Goal: Information Seeking & Learning: Learn about a topic

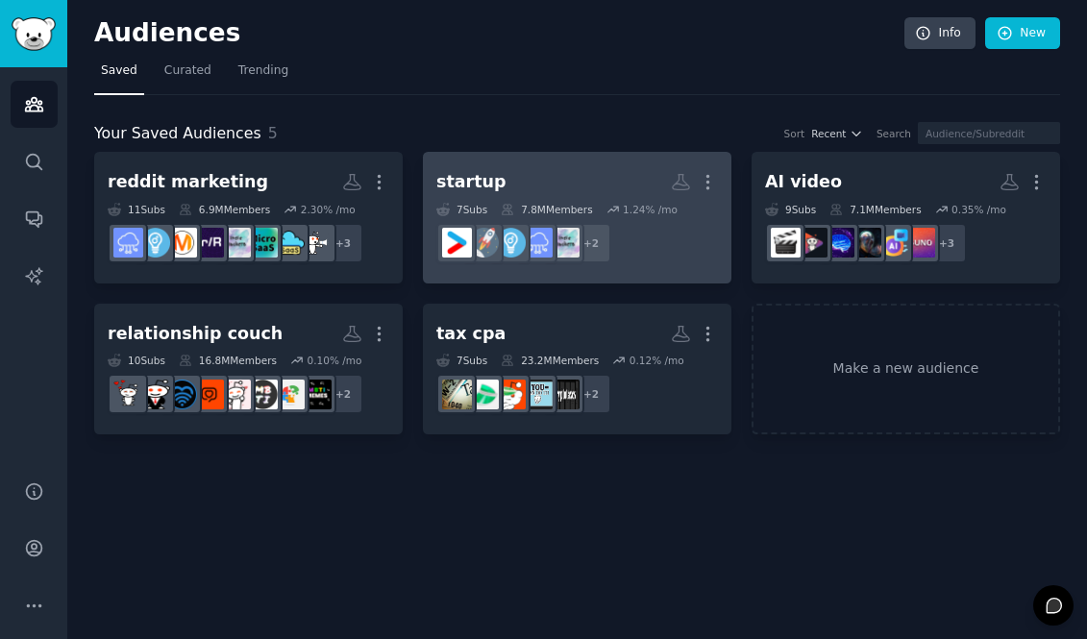
click at [575, 180] on h2 "startup More" at bounding box center [577, 182] width 282 height 34
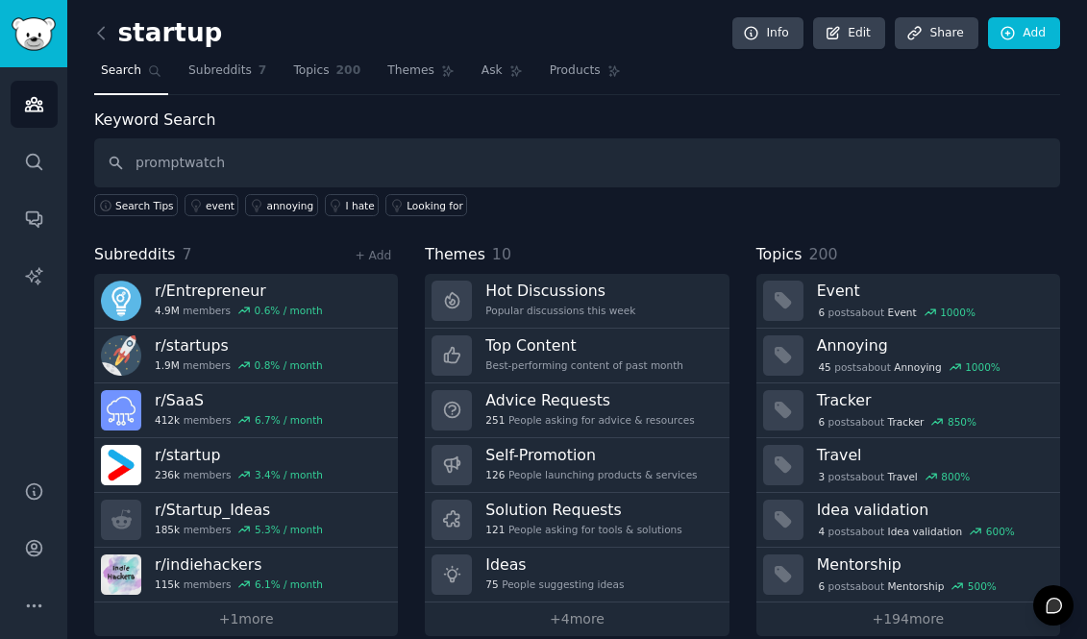
type input "promptwatch"
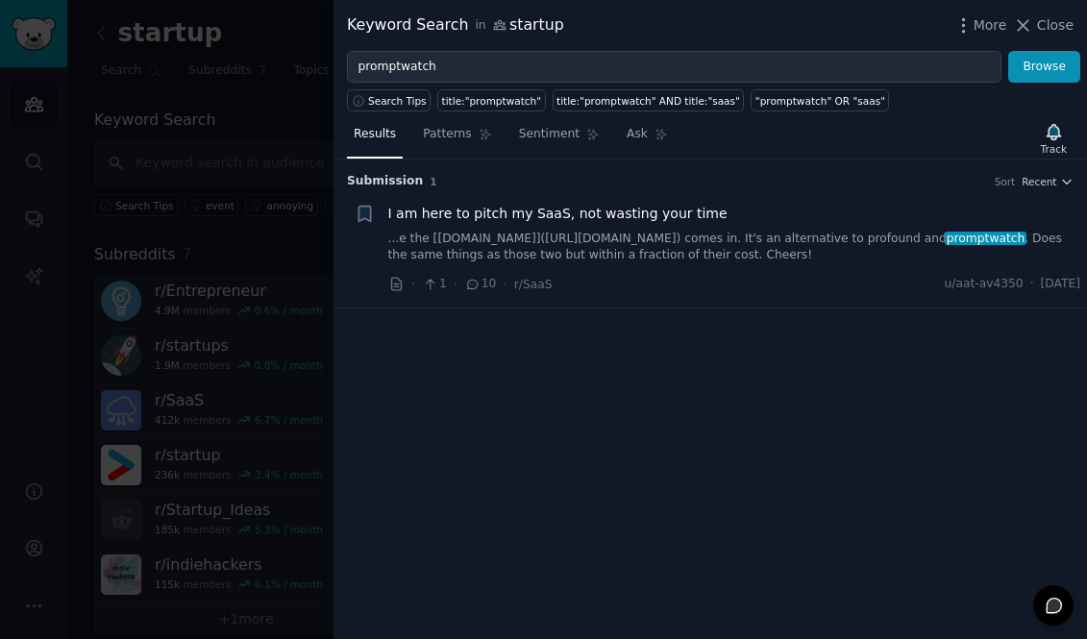
click at [575, 285] on div "· 1 · 10 · r/[PERSON_NAME] u/aat-av4350 · [DATE]" at bounding box center [734, 284] width 693 height 20
click at [589, 258] on link "...e the [monitorllm.live](http://monitorllm.live) comes in. It's an alternativ…" at bounding box center [734, 248] width 693 height 34
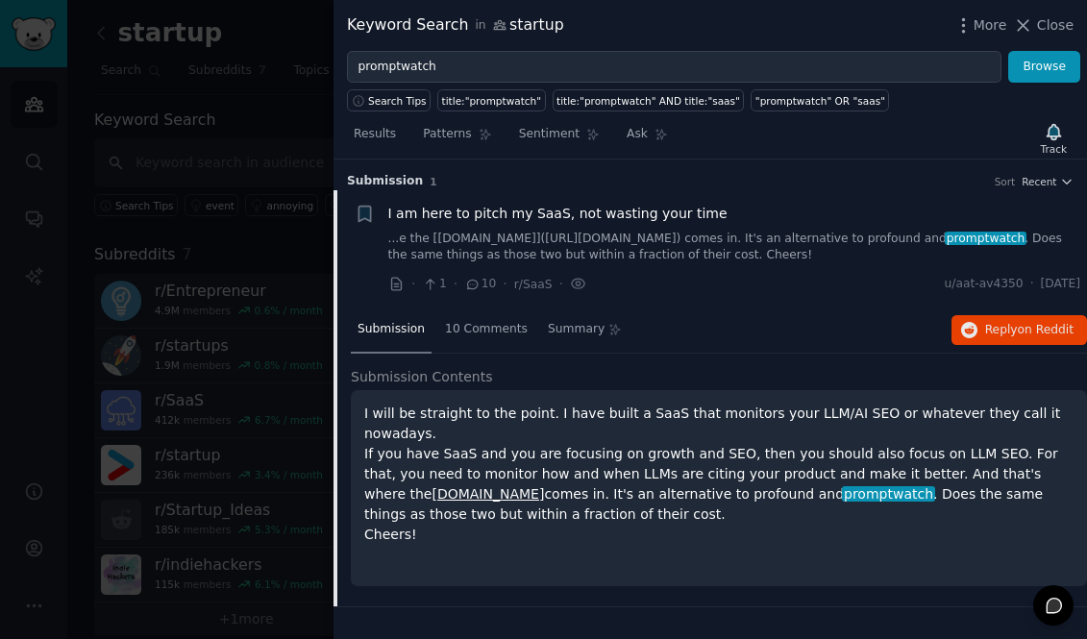
click at [661, 482] on p "I will be straight to the point. I have built a SaaS that monitors your LLM/AI …" at bounding box center [718, 474] width 709 height 141
copy p "profound"
click at [432, 486] on link "monitorllm.live" at bounding box center [488, 493] width 112 height 15
click at [473, 324] on span "10 Comments" at bounding box center [486, 329] width 83 height 17
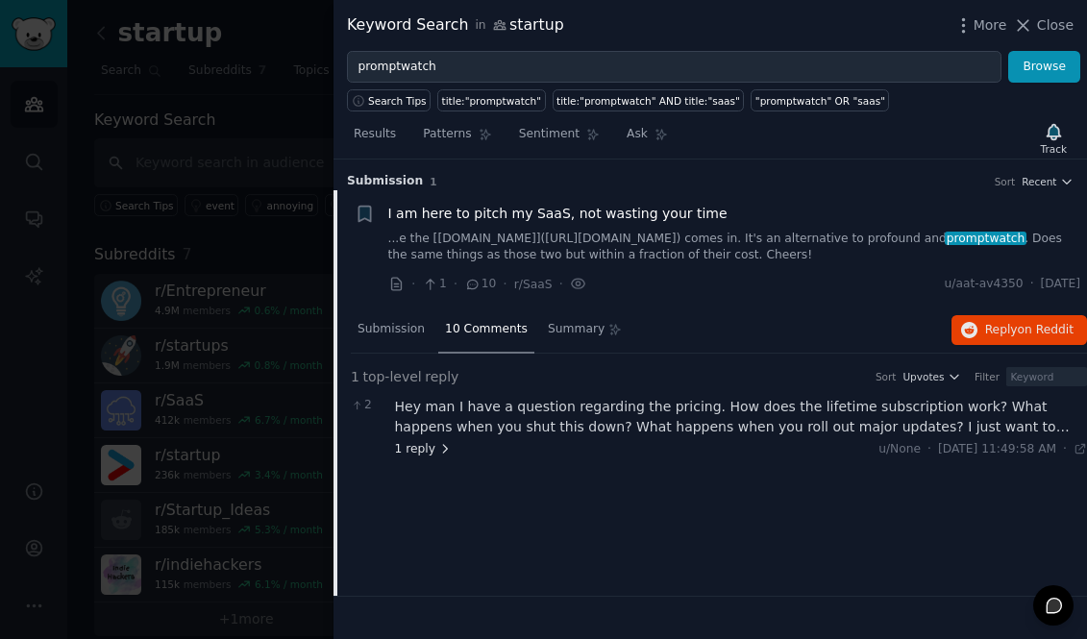
click at [426, 449] on span "1 reply" at bounding box center [424, 449] width 58 height 17
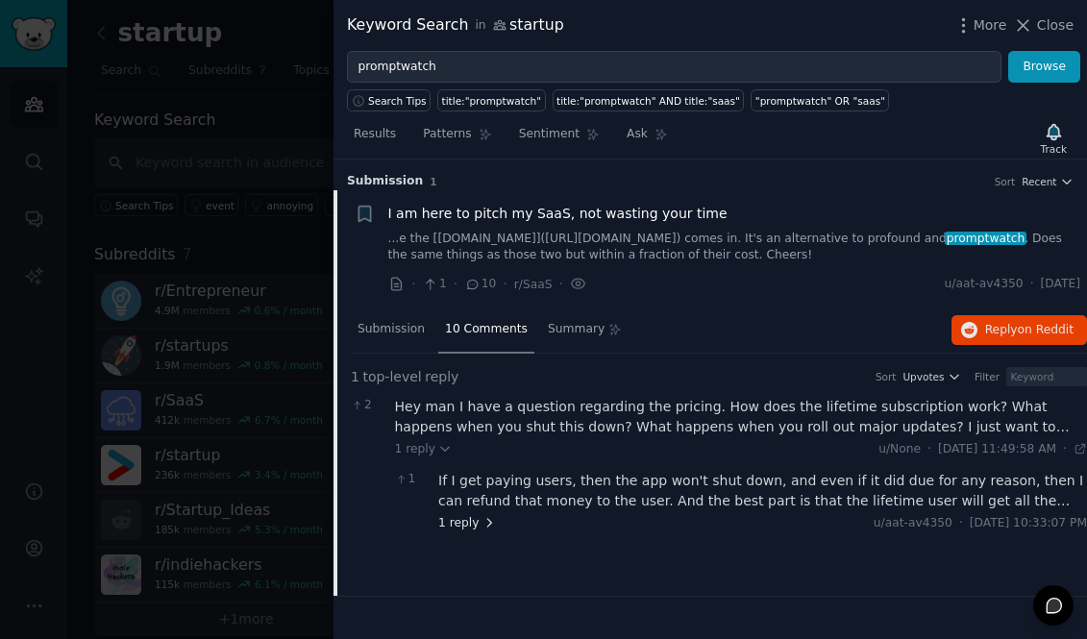
click at [454, 524] on span "1 reply" at bounding box center [467, 523] width 58 height 17
click at [503, 579] on span "1 reply" at bounding box center [511, 576] width 58 height 17
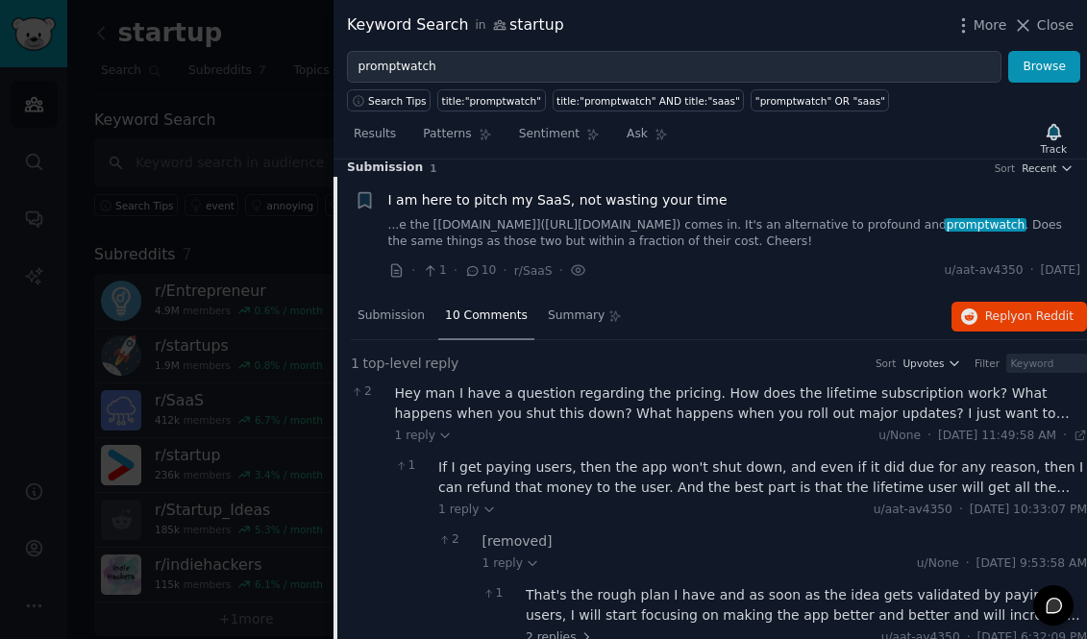
scroll to position [0, 0]
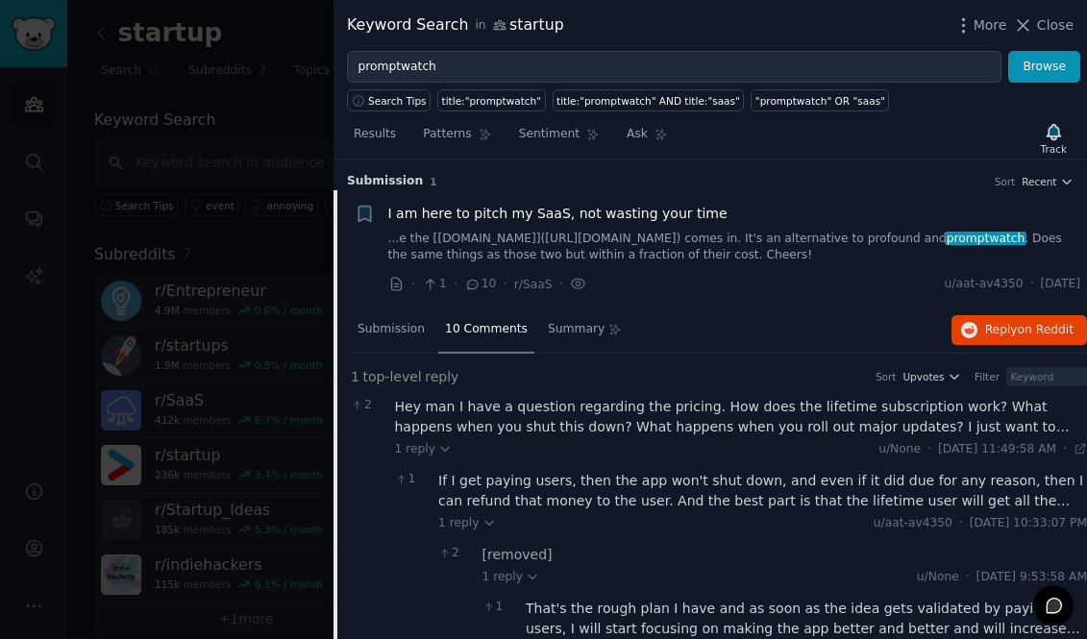
click at [465, 247] on link "...e the [monitorllm.live](http://monitorllm.live) comes in. It's an alternativ…" at bounding box center [734, 248] width 693 height 34
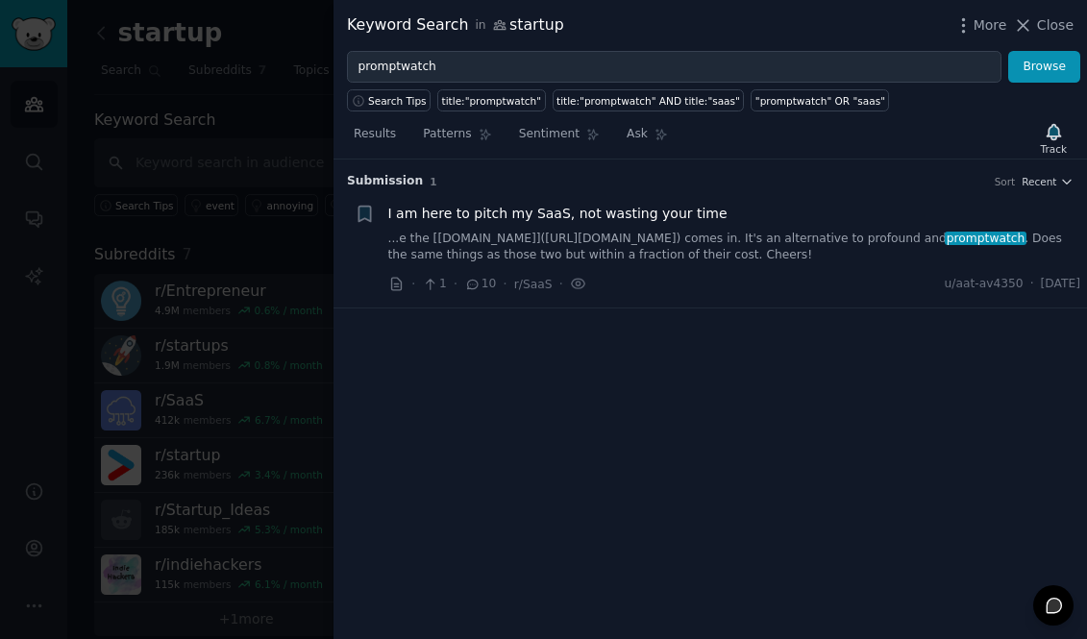
click at [466, 247] on link "...e the [monitorllm.live](http://monitorllm.live) comes in. It's an alternativ…" at bounding box center [734, 248] width 693 height 34
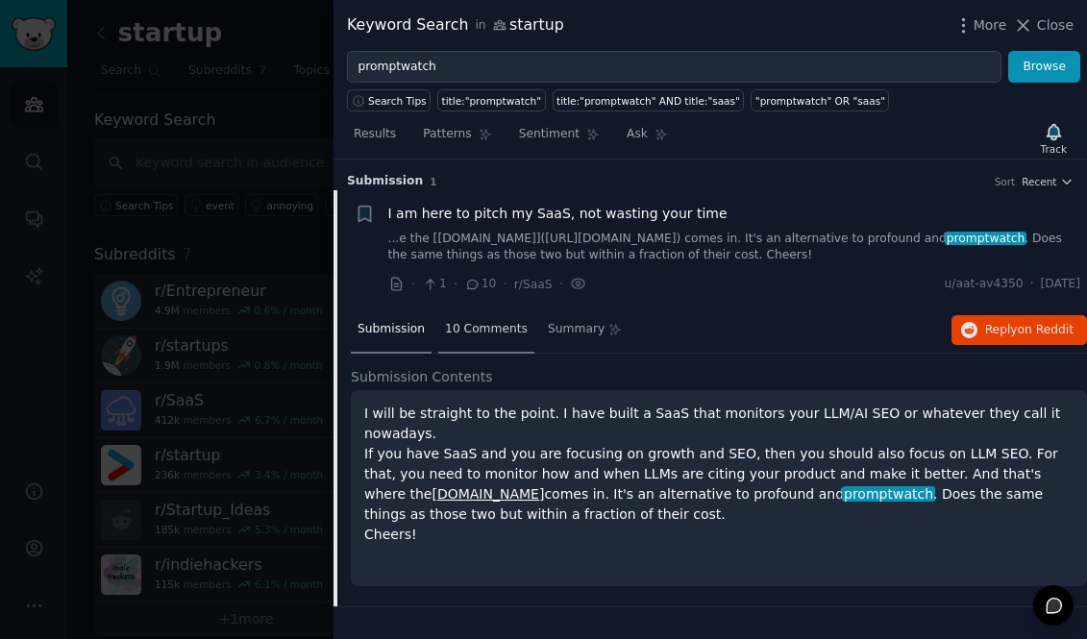
click at [486, 335] on span "10 Comments" at bounding box center [486, 329] width 83 height 17
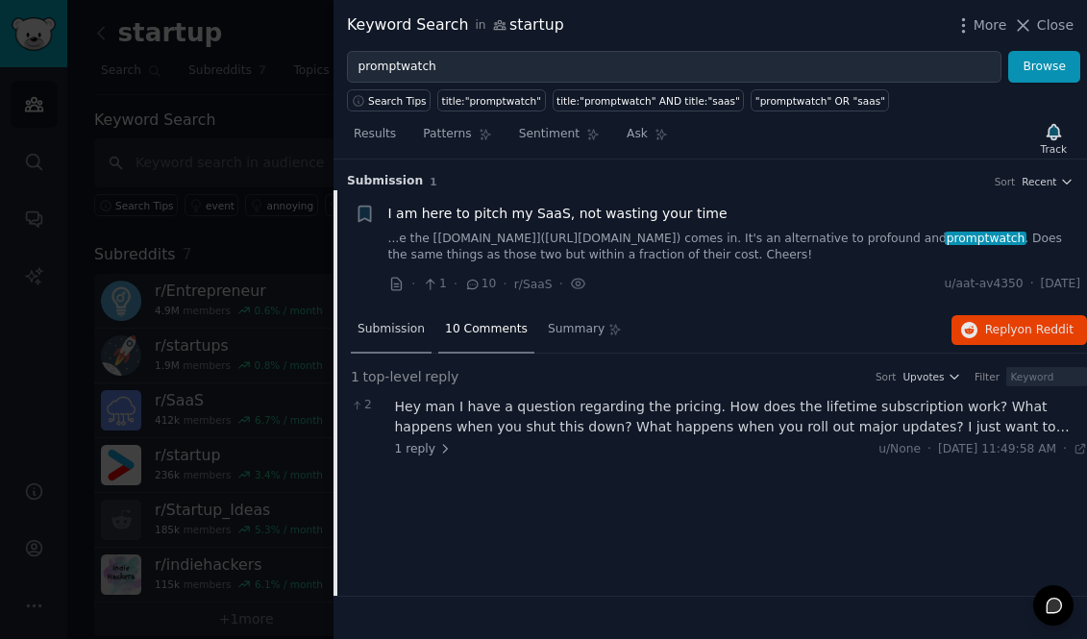
click at [406, 334] on span "Submission" at bounding box center [391, 329] width 67 height 17
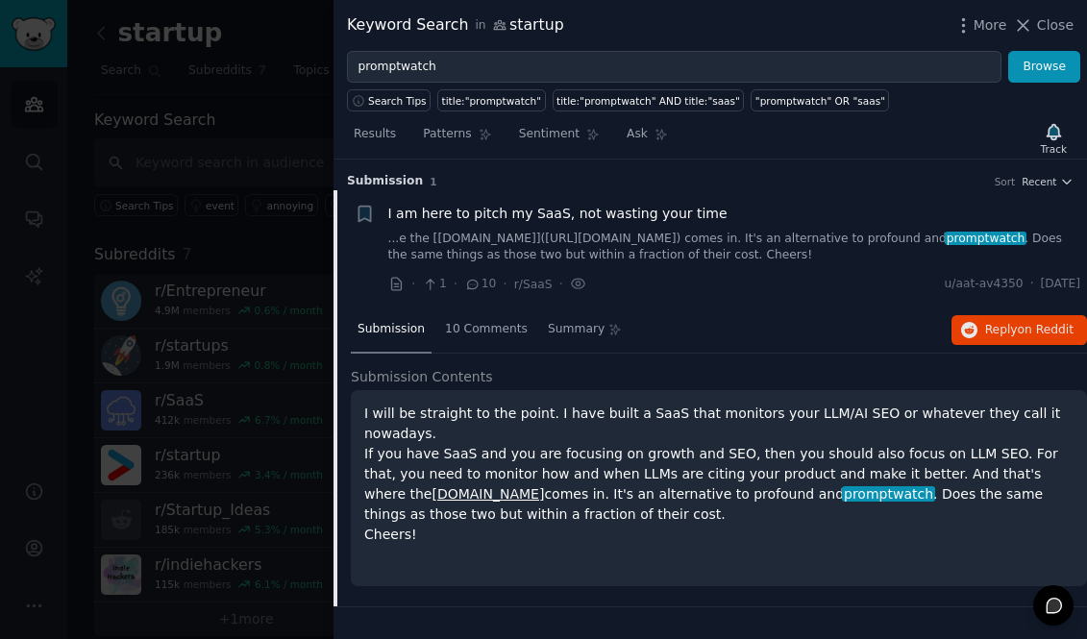
click at [285, 461] on div at bounding box center [543, 319] width 1087 height 639
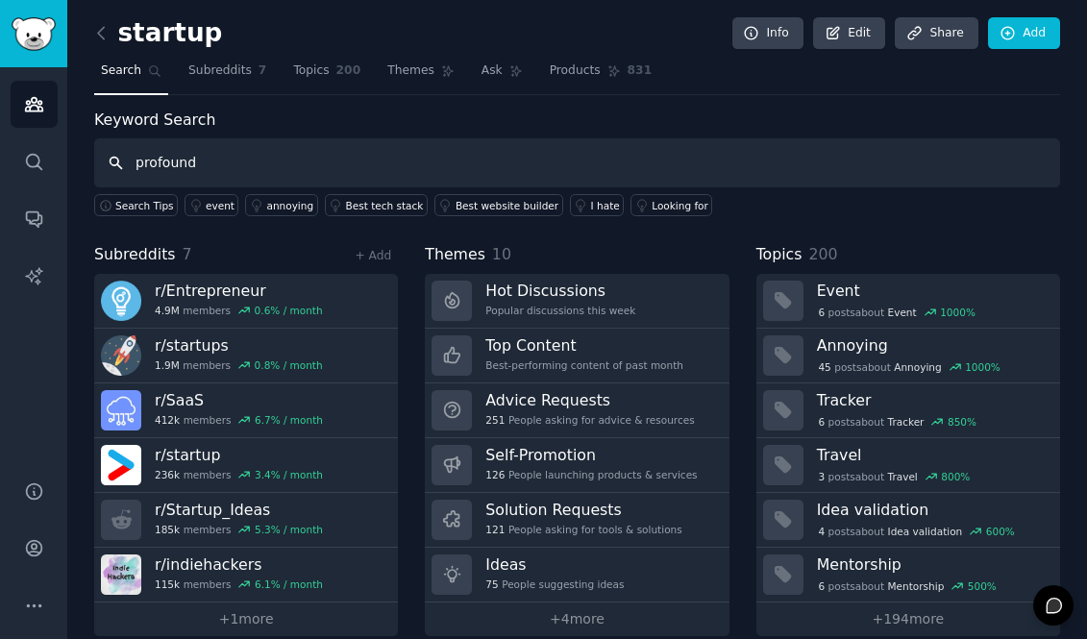
type input "profound"
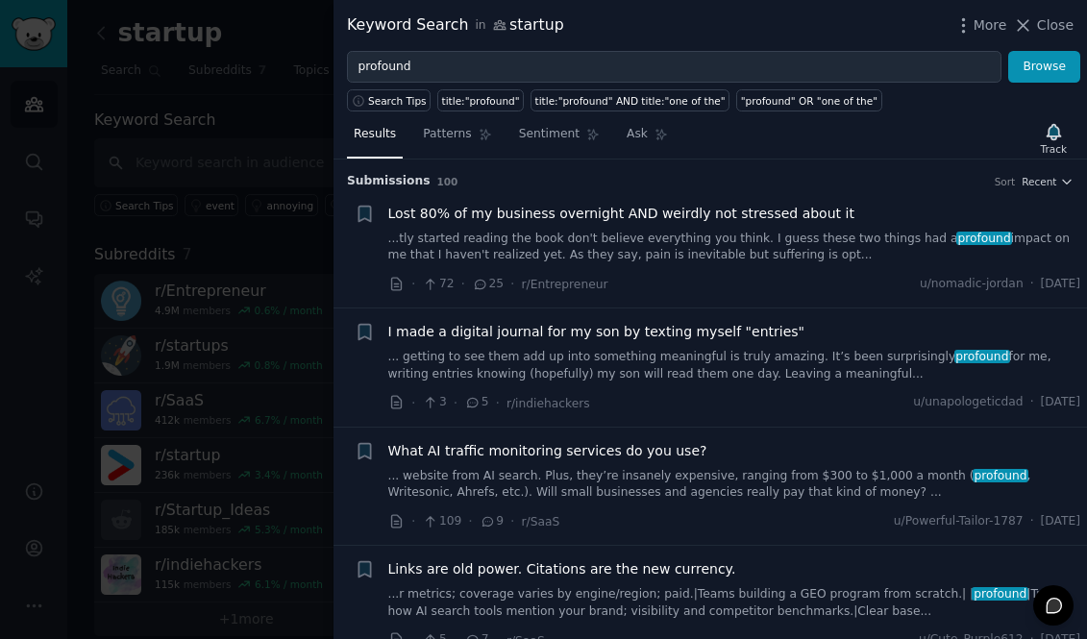
click at [452, 259] on link "...tly started reading the book don't believe everything you think. I guess the…" at bounding box center [734, 248] width 693 height 34
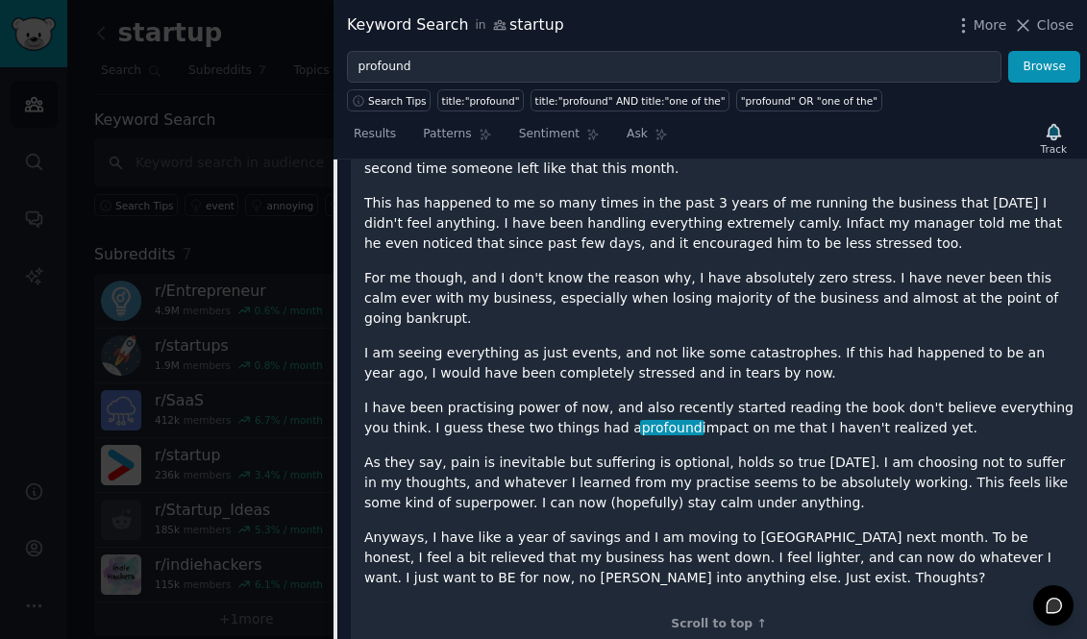
scroll to position [292, 0]
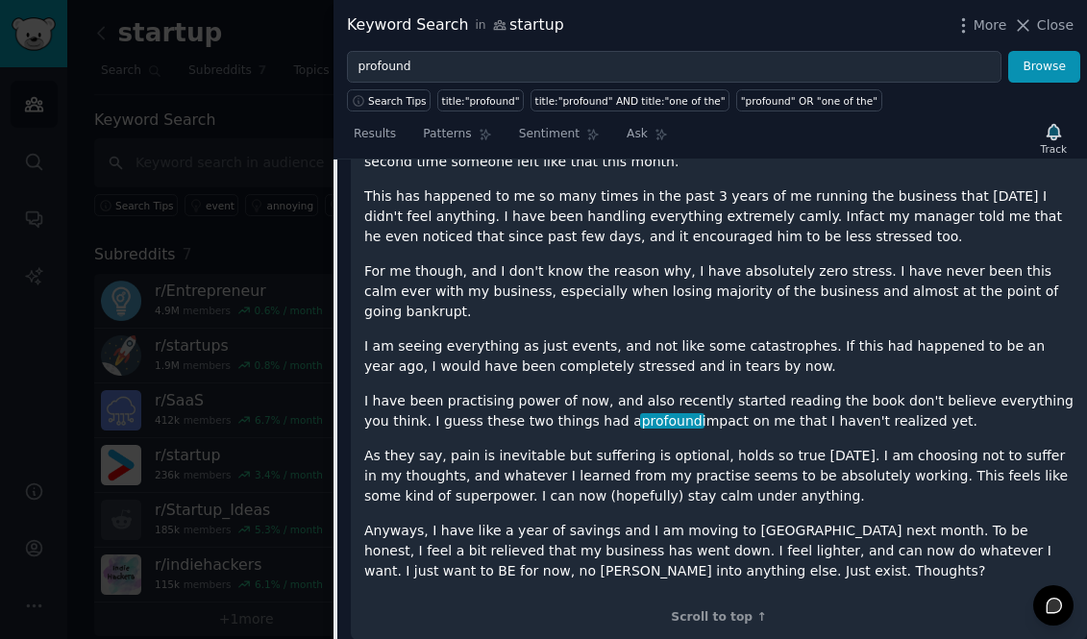
click at [286, 348] on div at bounding box center [543, 319] width 1087 height 639
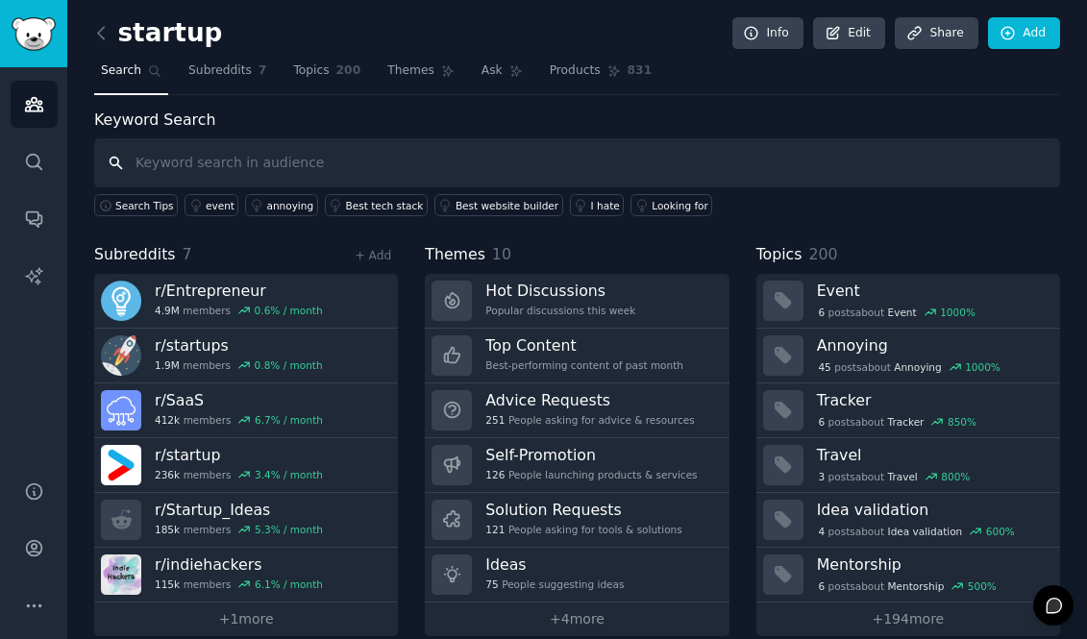
click at [305, 167] on input "text" at bounding box center [577, 162] width 966 height 49
type input "profound"
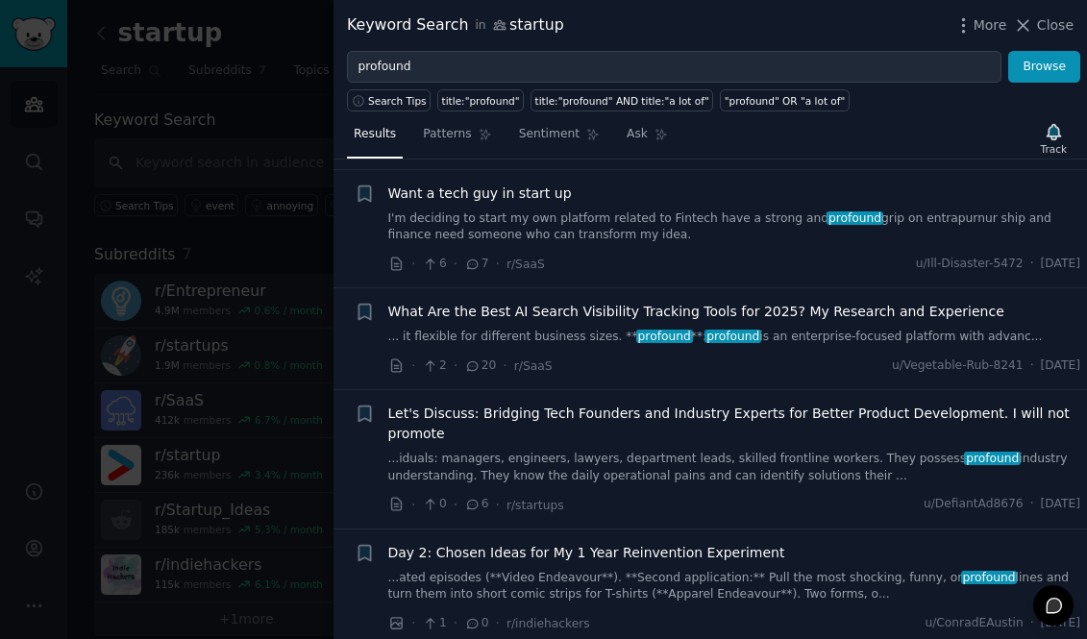
scroll to position [1258, 0]
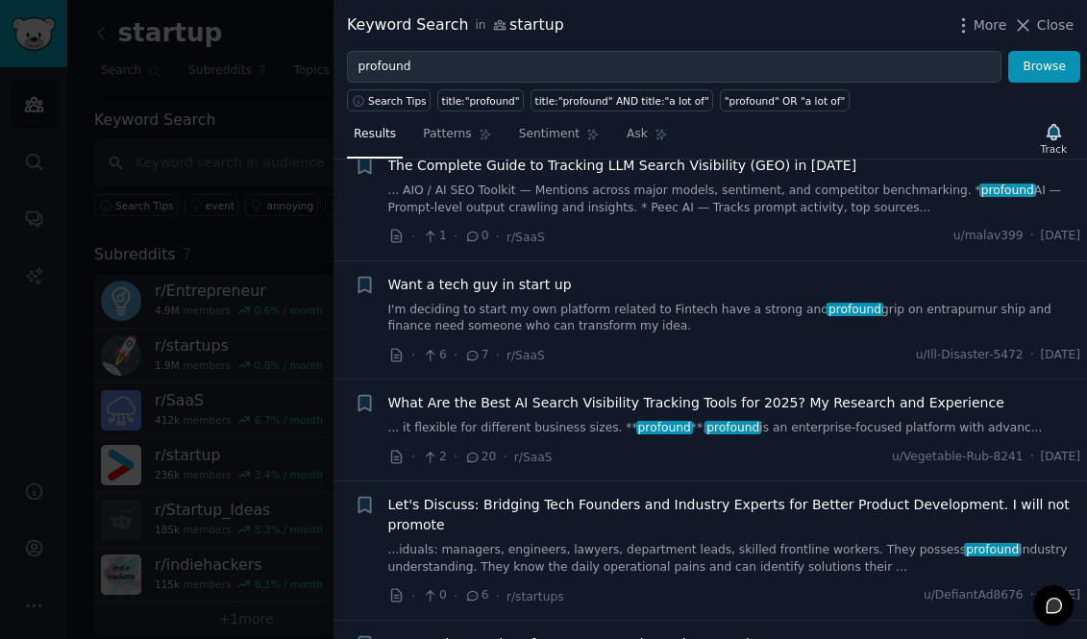
click at [436, 393] on span "What Are the Best AI Search Visibility Tracking Tools for 2025? My Research and…" at bounding box center [696, 403] width 616 height 20
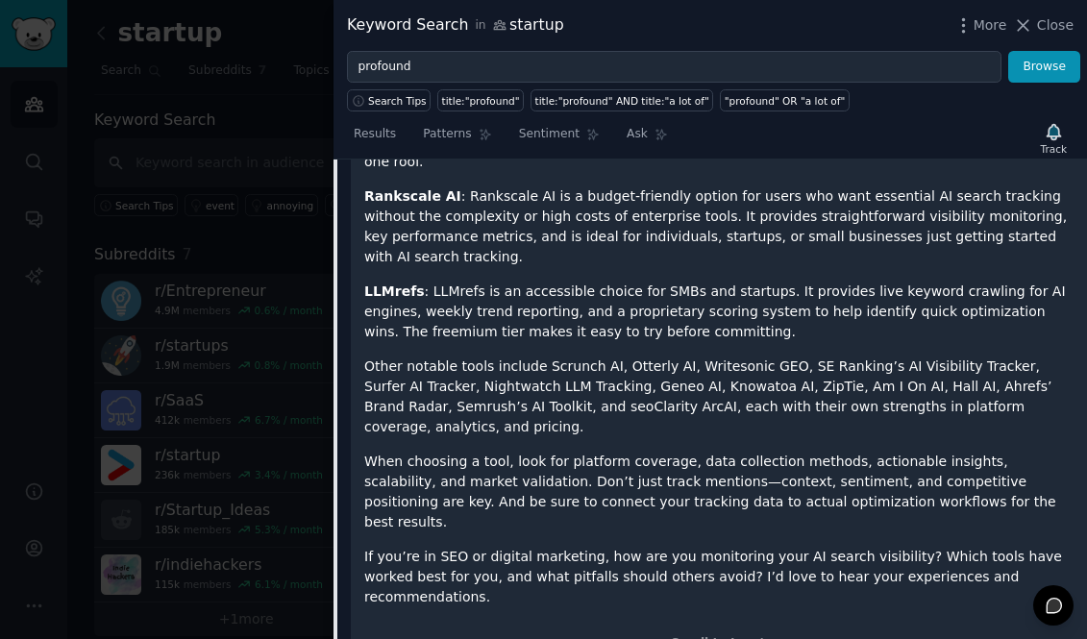
scroll to position [2249, 0]
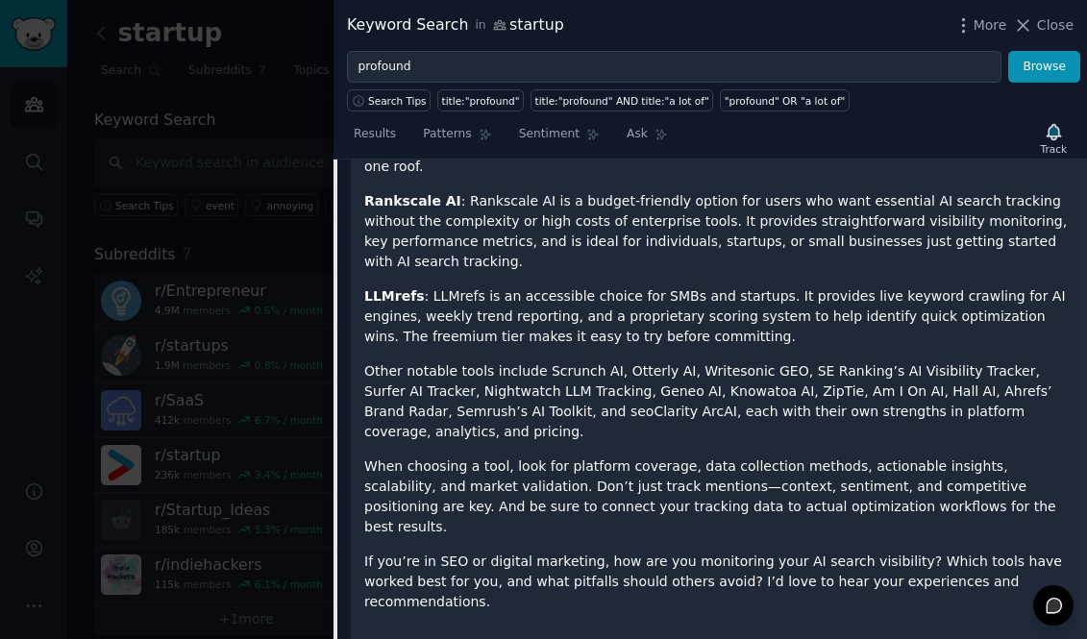
click at [535, 507] on div "With the explosion of AI-powered search engines and chatbots like ChatGPT, Gemi…" at bounding box center [718, 113] width 709 height 1054
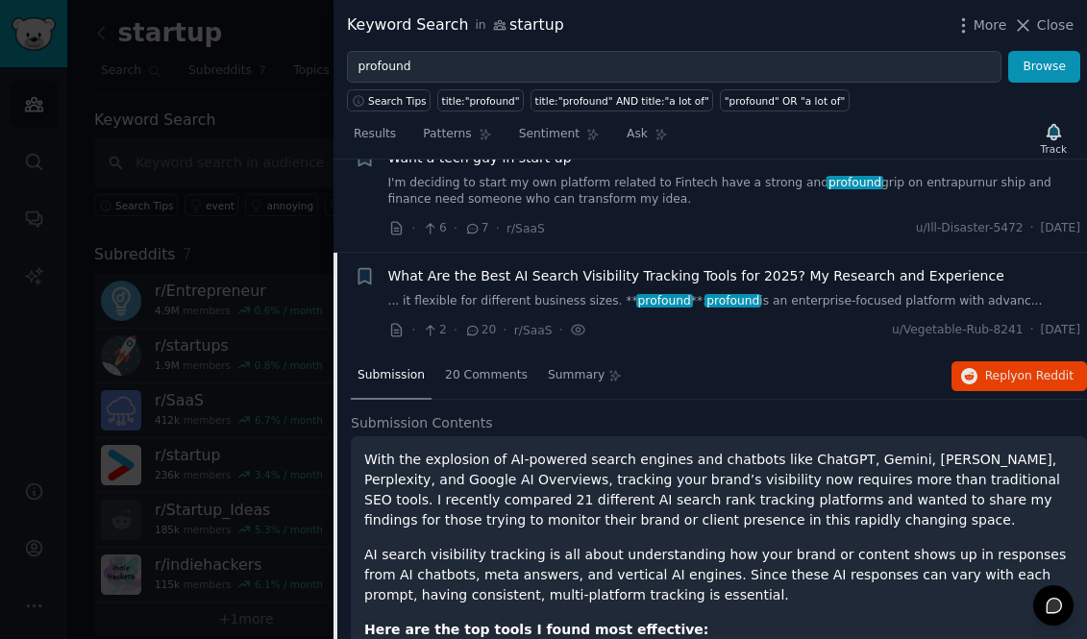
scroll to position [1377, 0]
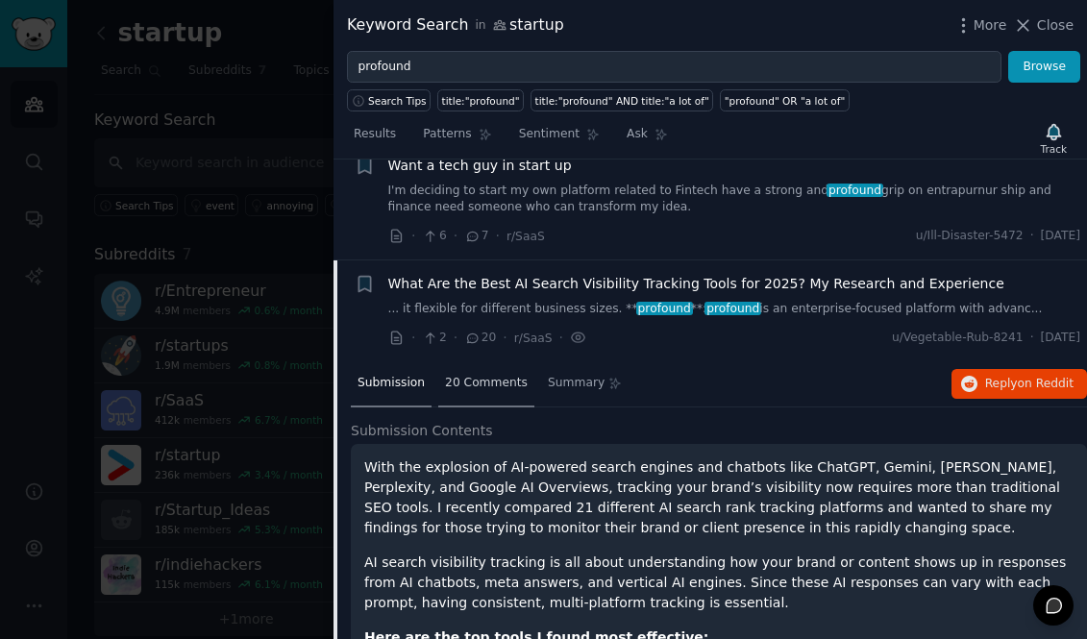
click at [499, 375] on span "20 Comments" at bounding box center [486, 383] width 83 height 17
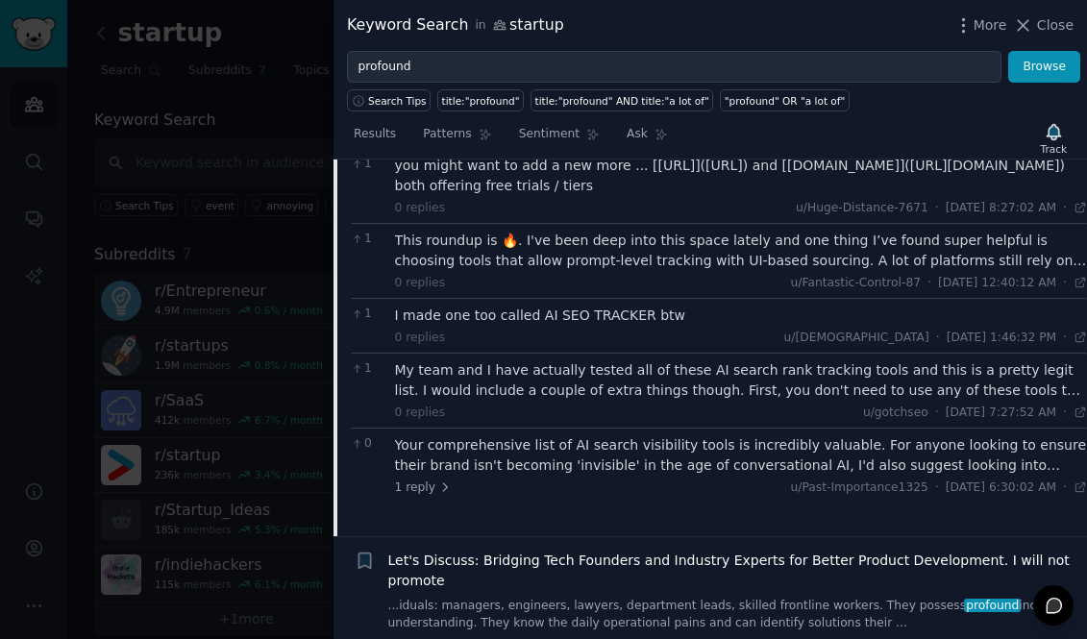
scroll to position [1879, 0]
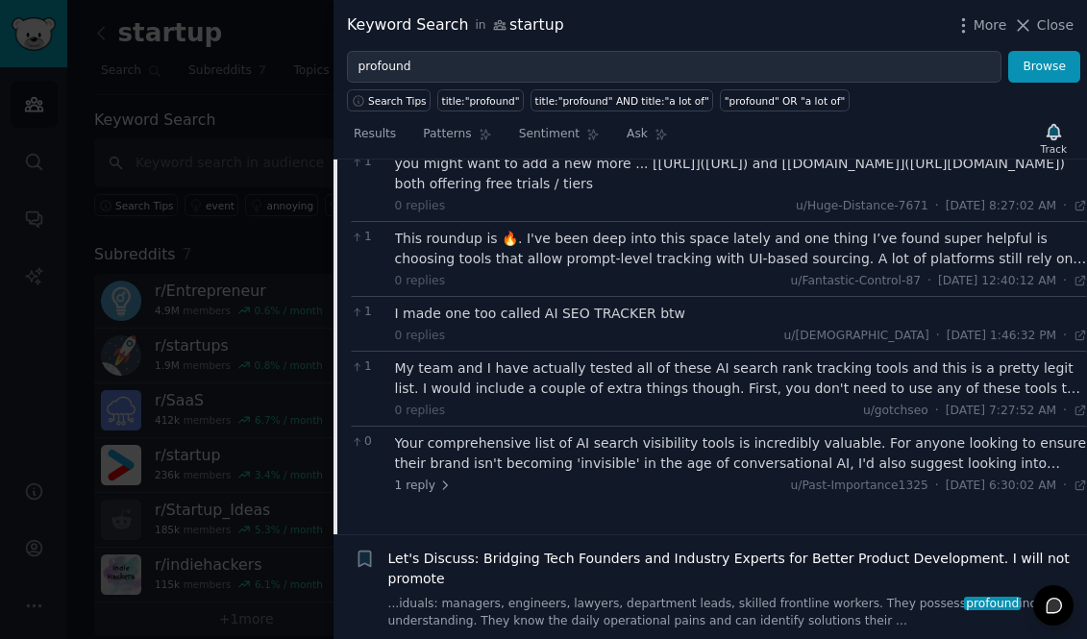
click at [552, 403] on div "0 replies u/gotchseo · Mon 9/22/2025, 7:27:52 AM Mon 9/22/2025 ·" at bounding box center [741, 411] width 693 height 17
click at [552, 363] on div "My team and I have actually tested all of these AI search rank tracking tools a…" at bounding box center [741, 379] width 693 height 40
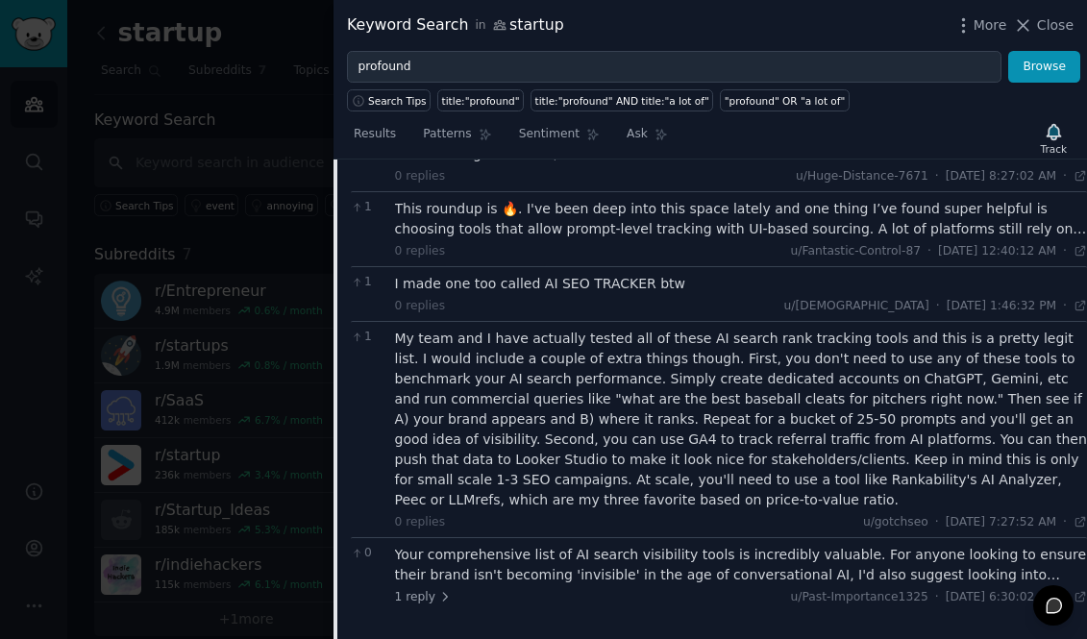
scroll to position [1911, 0]
click at [545, 431] on div "My team and I have actually tested all of these AI search rank tracking tools a…" at bounding box center [741, 418] width 693 height 182
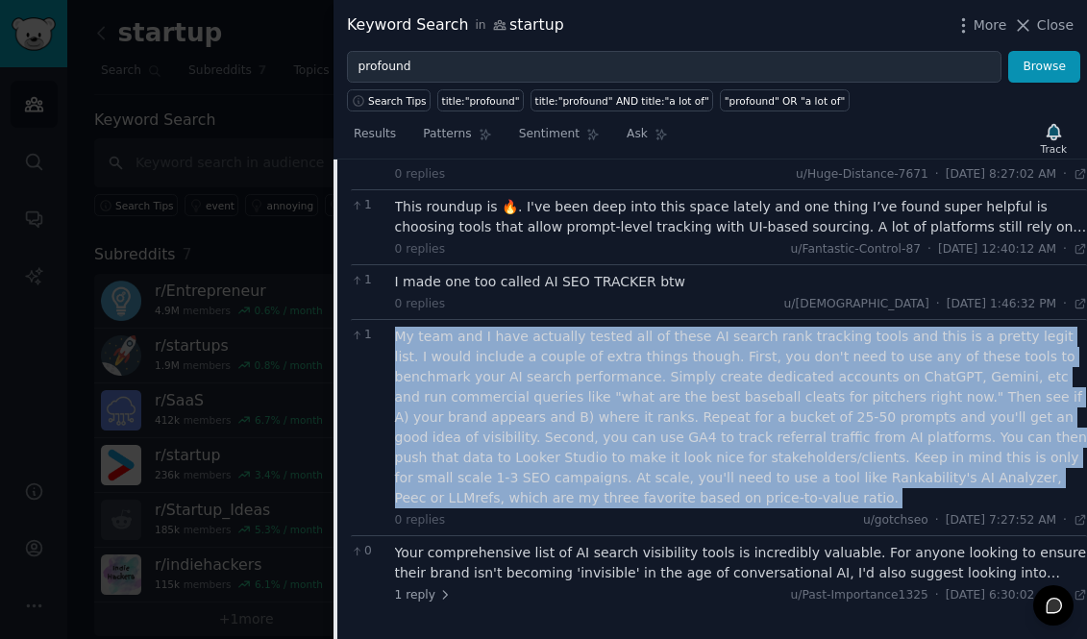
click at [545, 431] on div "My team and I have actually tested all of these AI search rank tracking tools a…" at bounding box center [741, 418] width 693 height 182
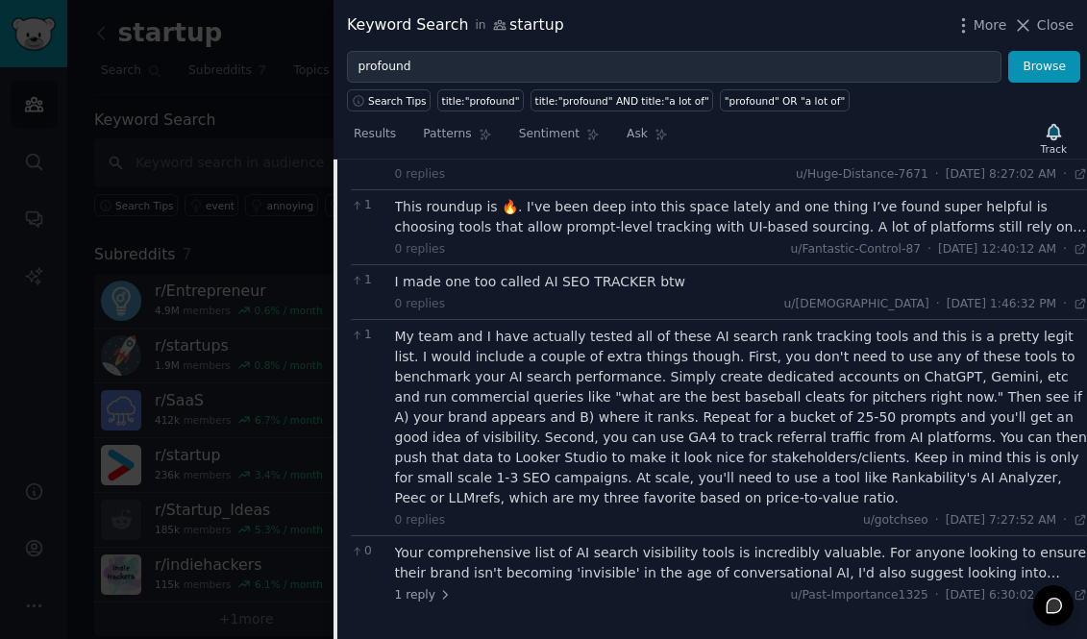
click at [545, 431] on div "My team and I have actually tested all of these AI search rank tracking tools a…" at bounding box center [741, 418] width 693 height 182
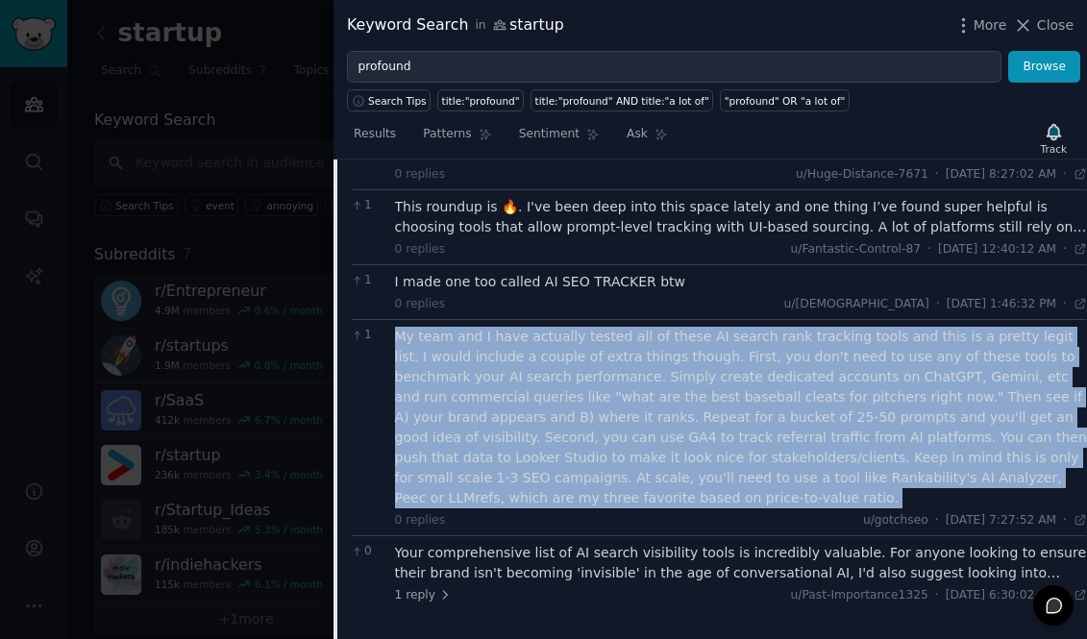
click at [545, 431] on div "My team and I have actually tested all of these AI search rank tracking tools a…" at bounding box center [741, 418] width 693 height 182
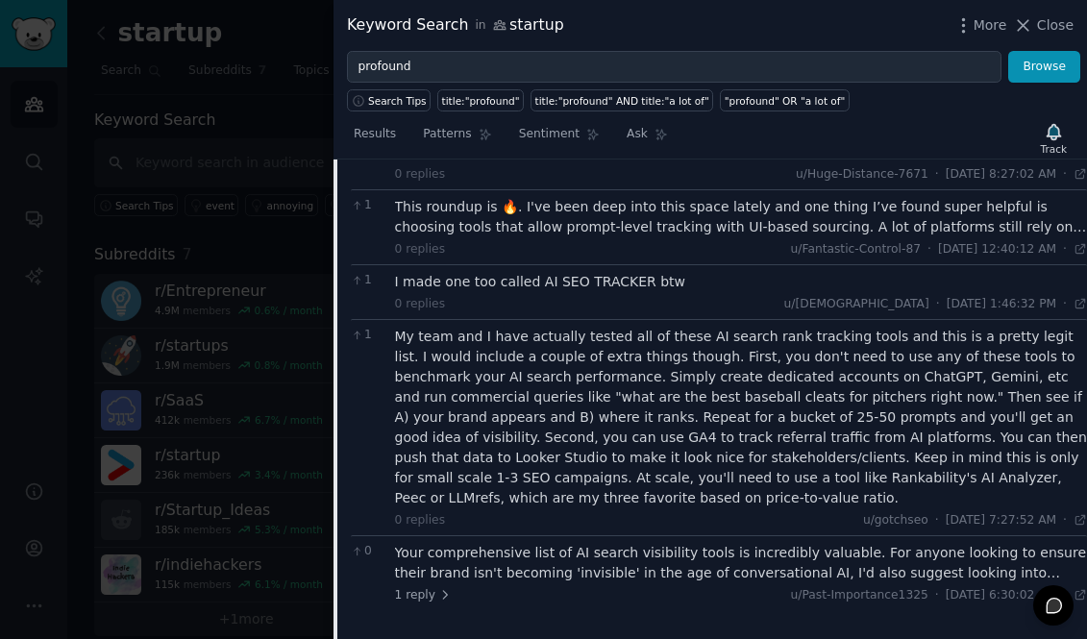
click at [620, 408] on div "My team and I have actually tested all of these AI search rank tracking tools a…" at bounding box center [741, 418] width 693 height 182
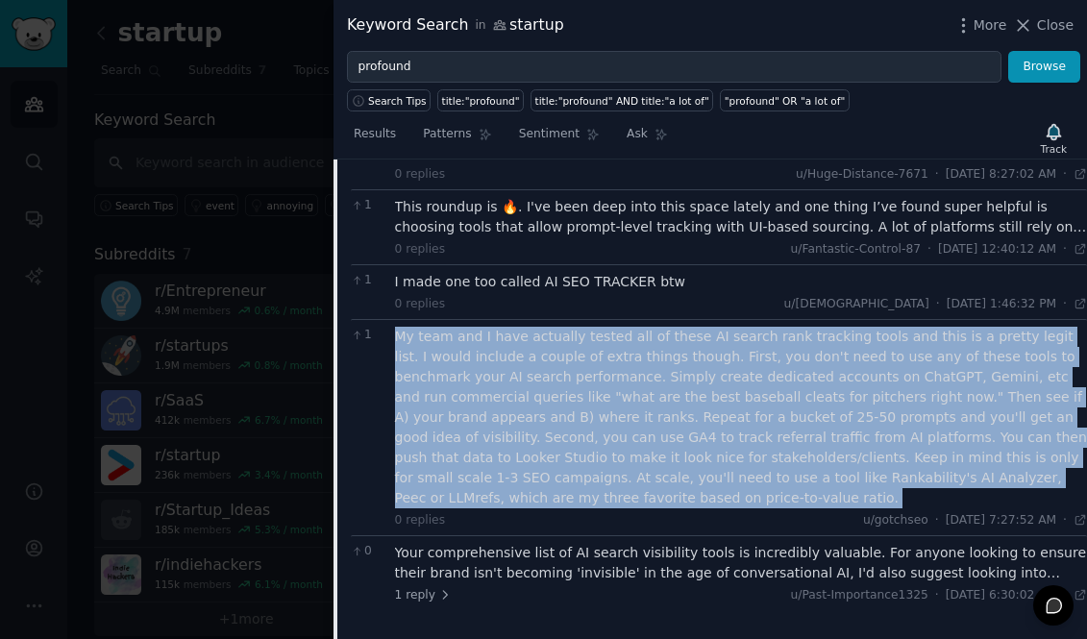
click at [620, 408] on div "My team and I have actually tested all of these AI search rank tracking tools a…" at bounding box center [741, 418] width 693 height 182
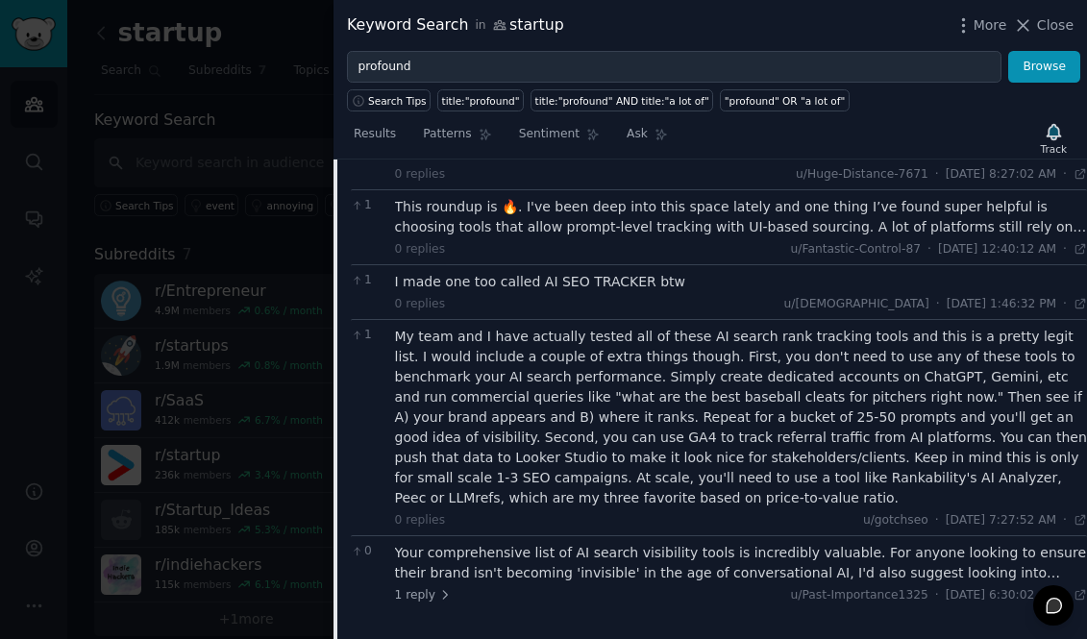
click at [676, 411] on div "My team and I have actually tested all of these AI search rank tracking tools a…" at bounding box center [741, 418] width 693 height 182
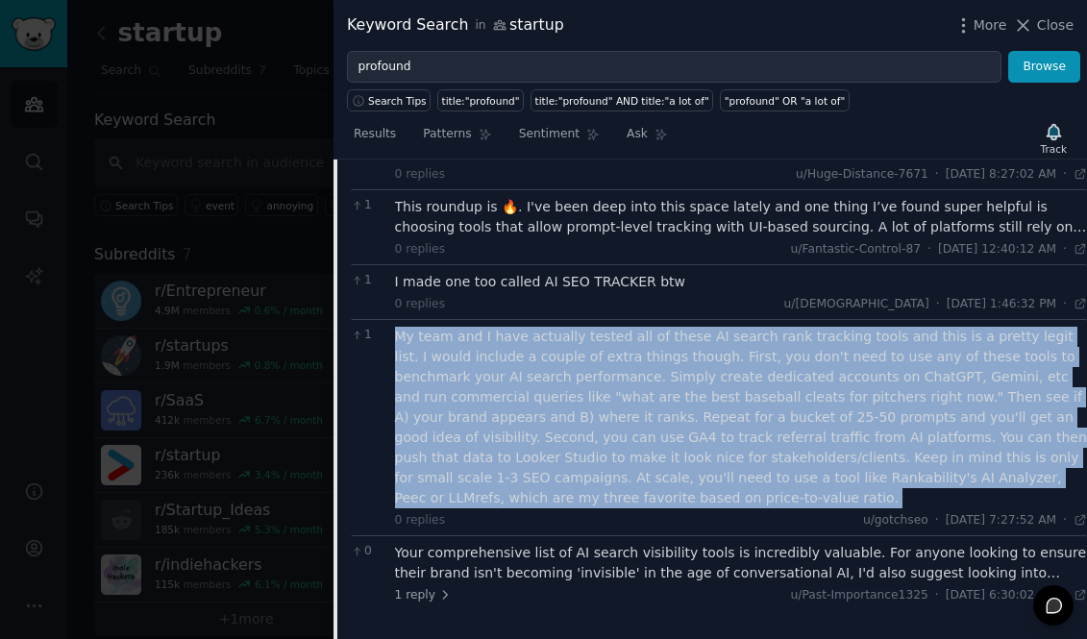
click at [676, 411] on div "My team and I have actually tested all of these AI search rank tracking tools a…" at bounding box center [741, 418] width 693 height 182
copy div "My team and I have actually tested all of these AI search rank tracking tools a…"
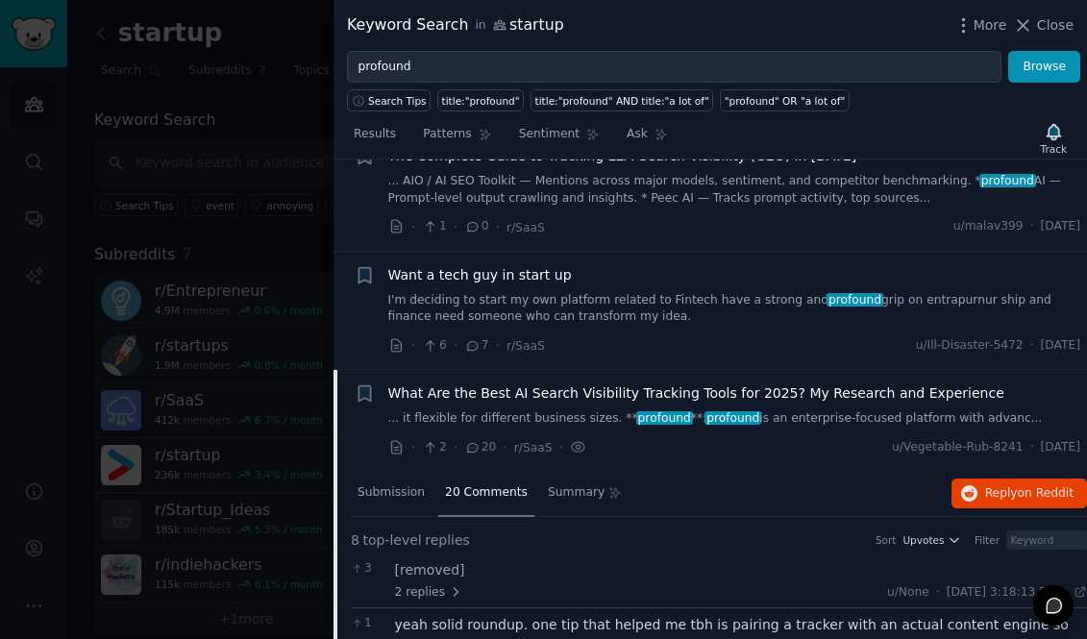
scroll to position [1339, 0]
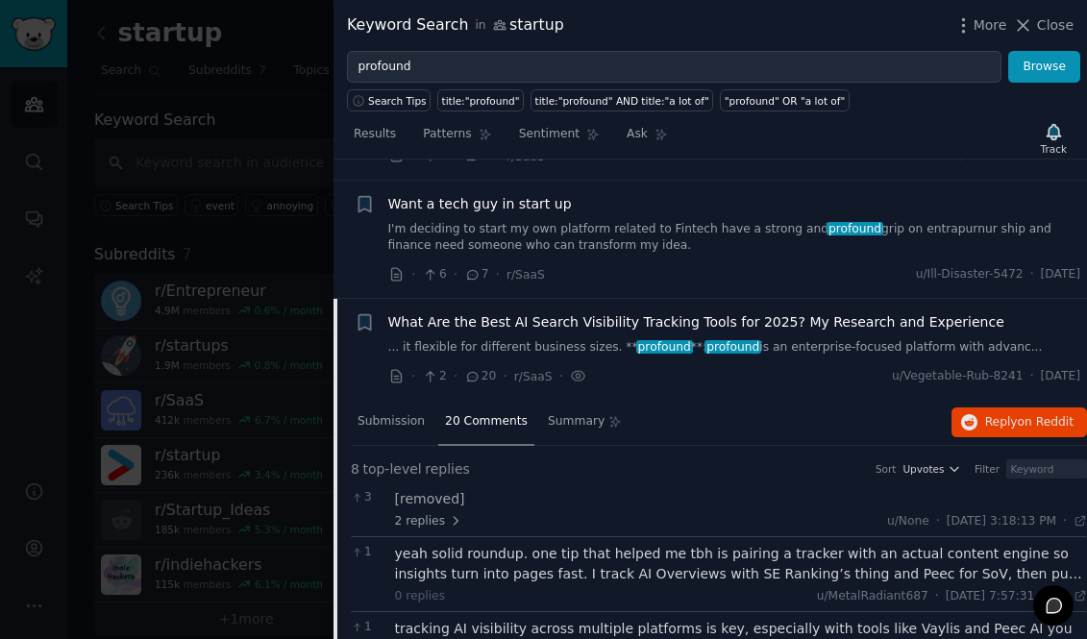
click at [537, 312] on span "What Are the Best AI Search Visibility Tracking Tools for 2025? My Research and…" at bounding box center [696, 322] width 616 height 20
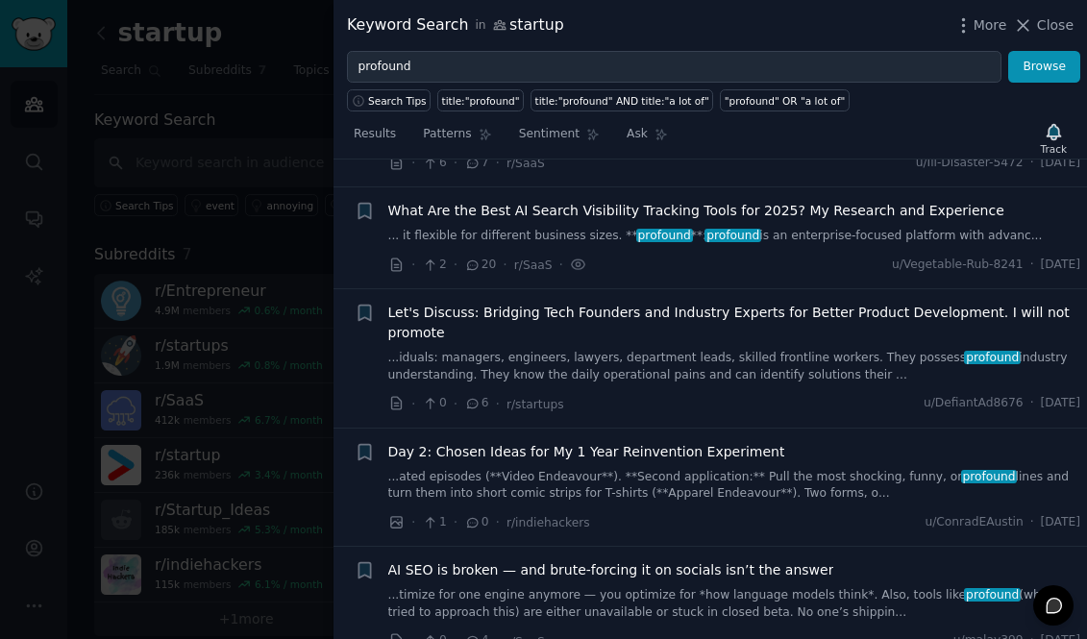
scroll to position [1458, 0]
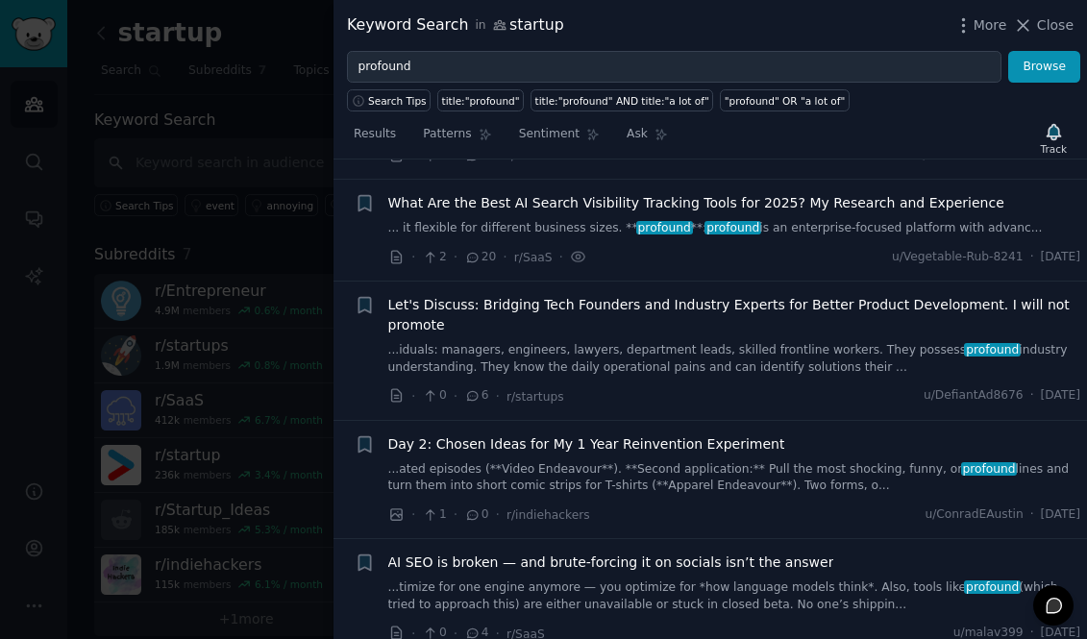
click at [536, 220] on link "... it flexible for different business sizes. ** profound **: profound is an en…" at bounding box center [734, 228] width 693 height 17
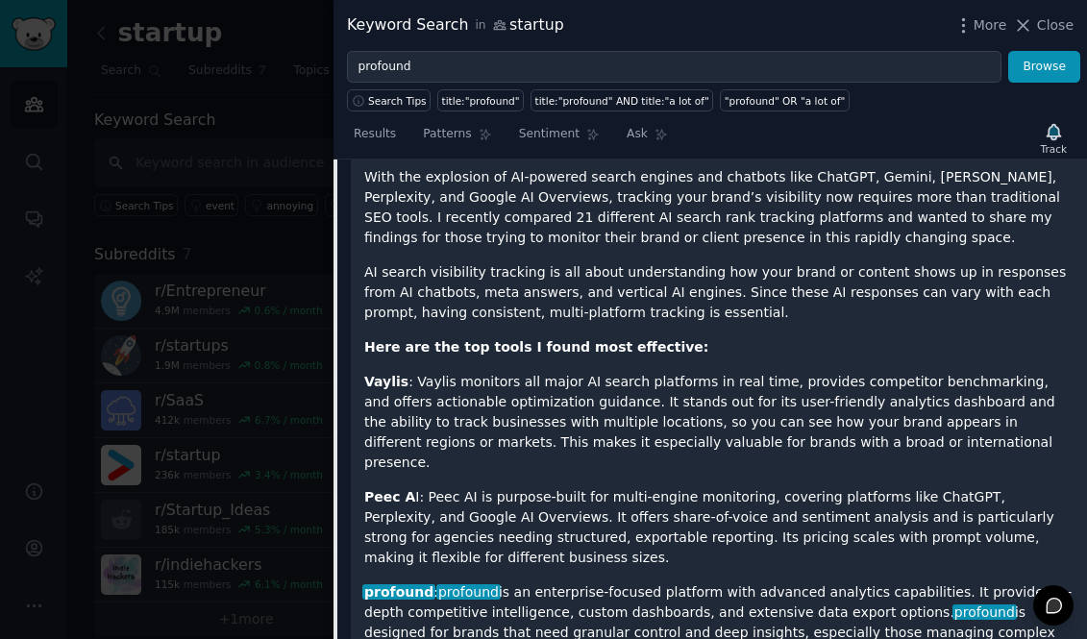
scroll to position [1692, 0]
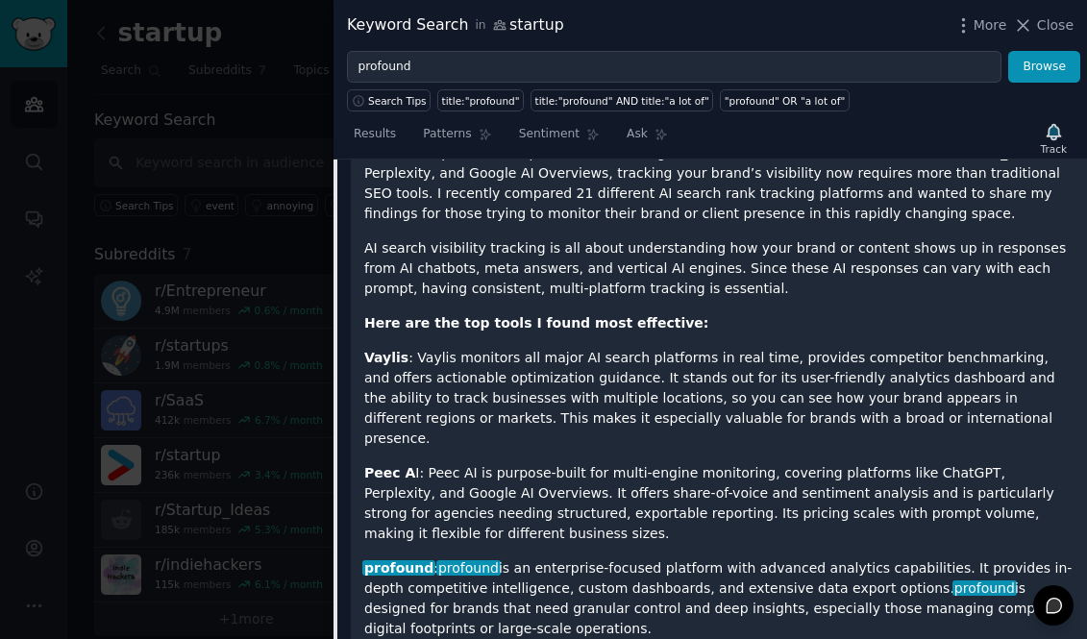
click at [463, 375] on p "Vaylis : Vaylis monitors all major AI search platforms in real time, provides c…" at bounding box center [718, 398] width 709 height 101
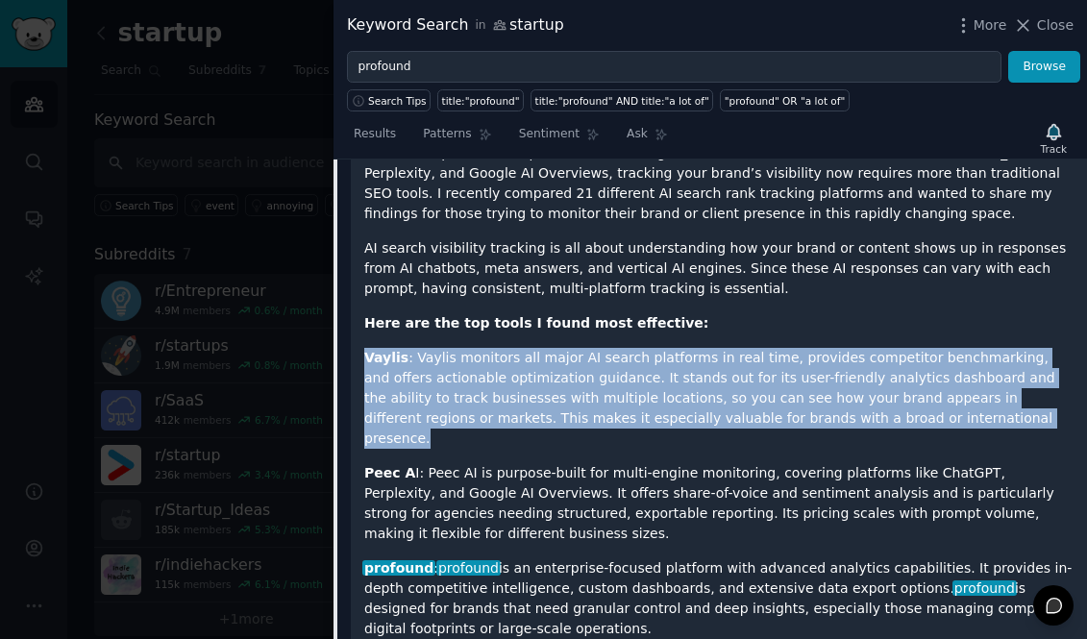
click at [463, 375] on p "Vaylis : Vaylis monitors all major AI search platforms in real time, provides c…" at bounding box center [718, 398] width 709 height 101
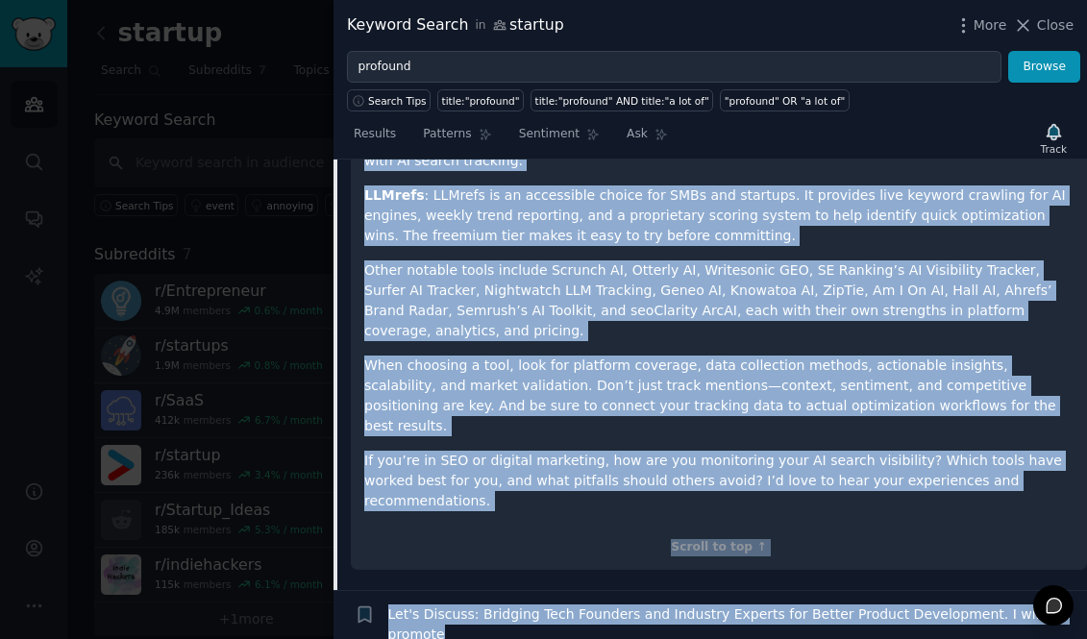
scroll to position [2392, 0]
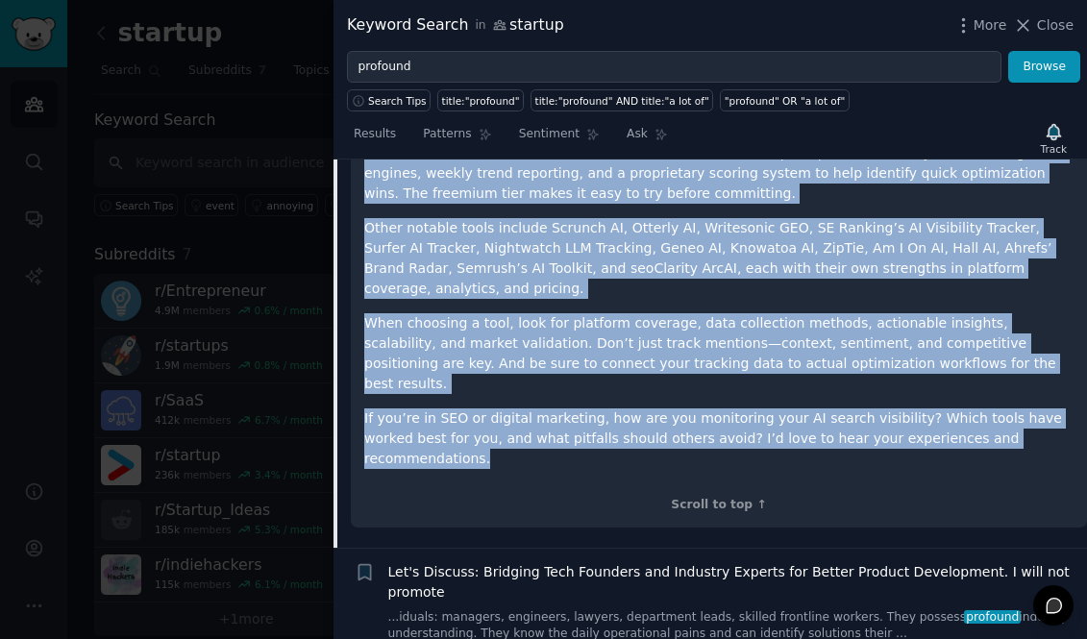
drag, startPoint x: 368, startPoint y: 355, endPoint x: 579, endPoint y: 359, distance: 210.5
copy div "With the explosion of AI-powered search engines and chatbots like ChatGPT, Gemi…"
